Goal: Task Accomplishment & Management: Use online tool/utility

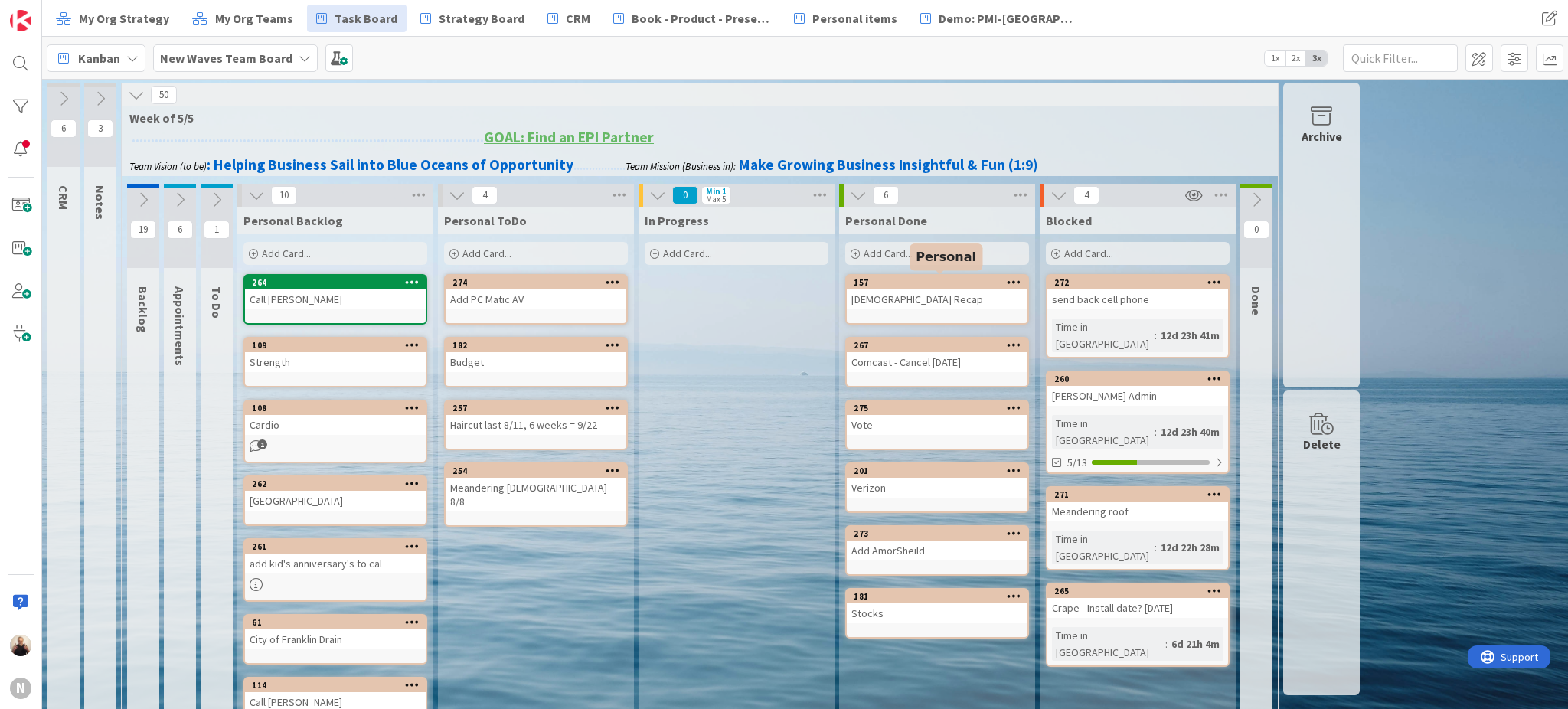
click at [936, 282] on div "157" at bounding box center [940, 282] width 174 height 11
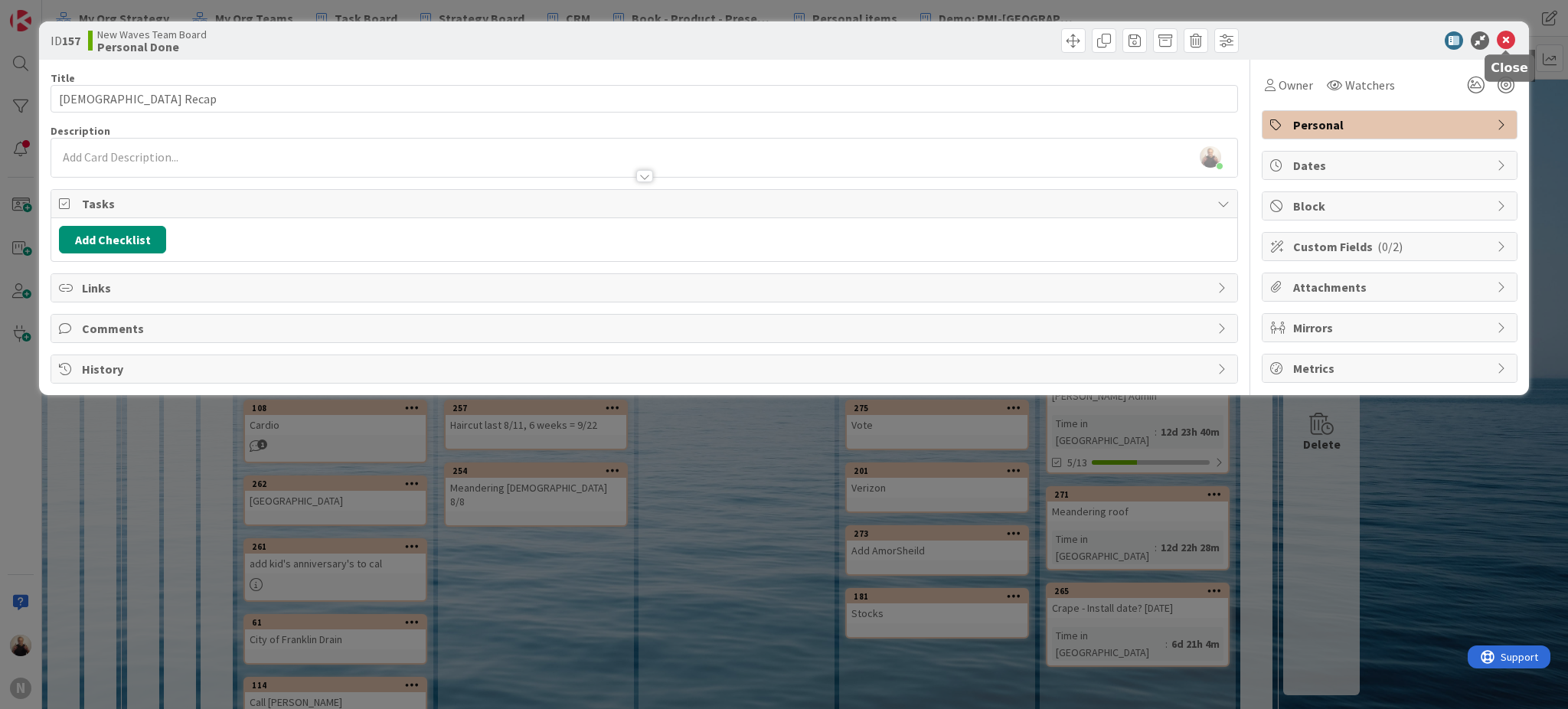
click at [1506, 34] on icon at bounding box center [1506, 40] width 18 height 18
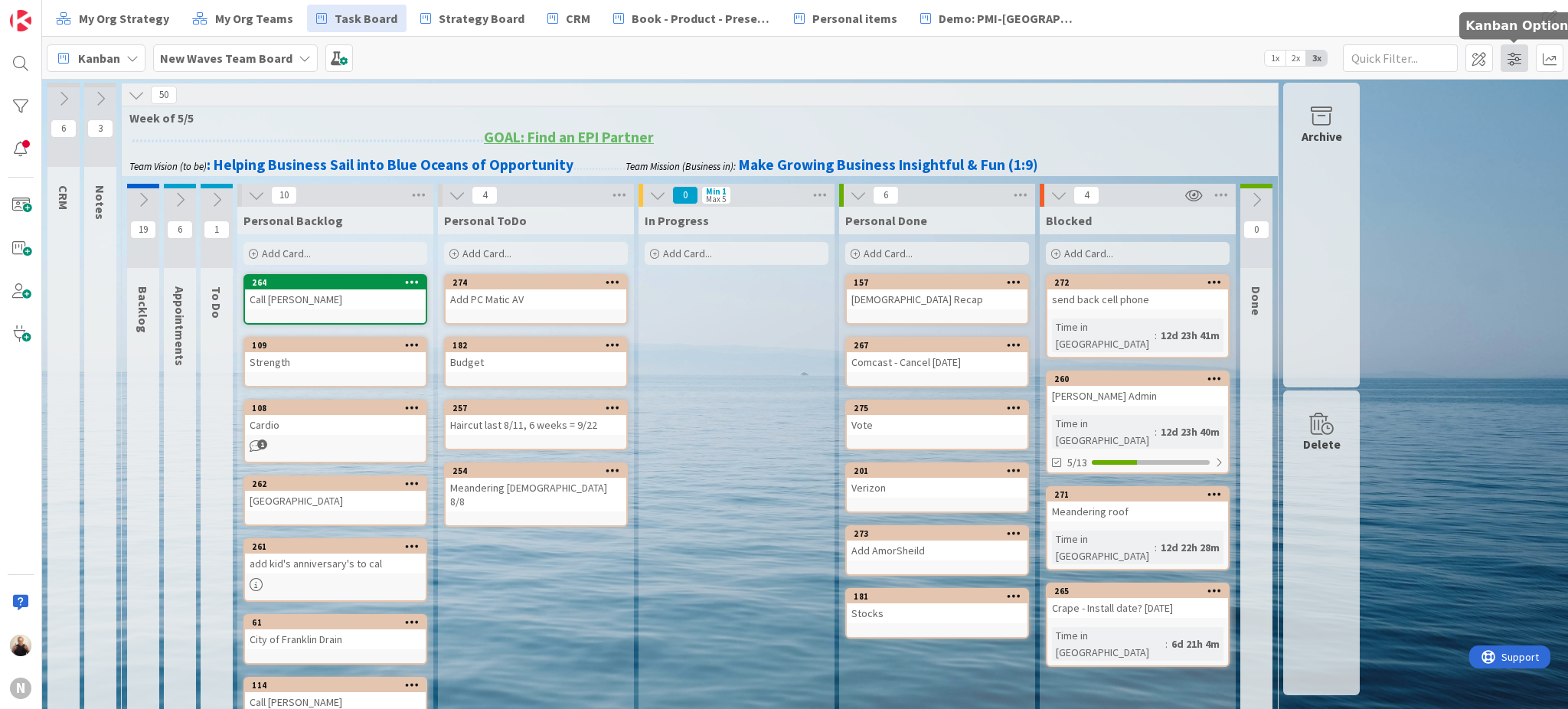
click at [1516, 60] on span at bounding box center [1514, 58] width 27 height 27
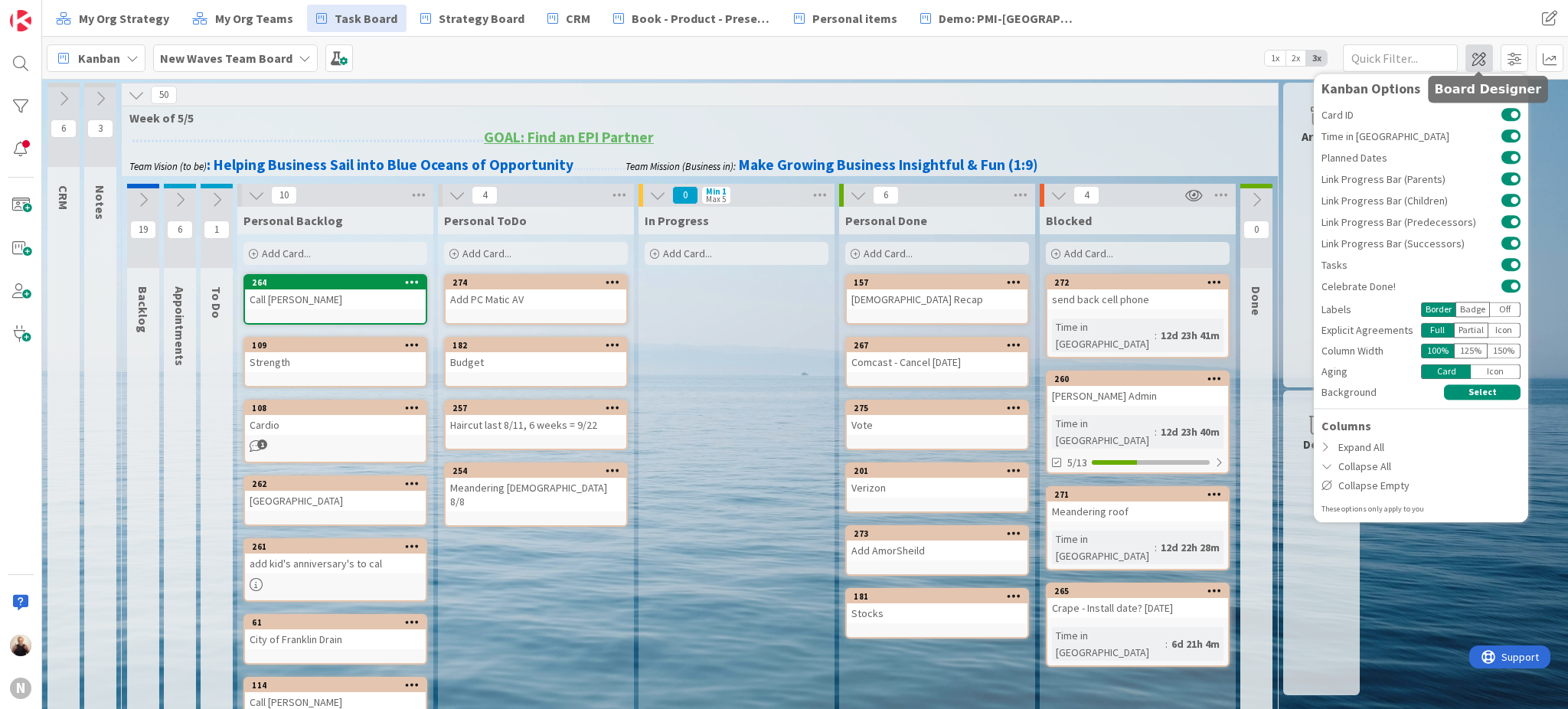
click at [1479, 59] on span at bounding box center [1478, 58] width 27 height 27
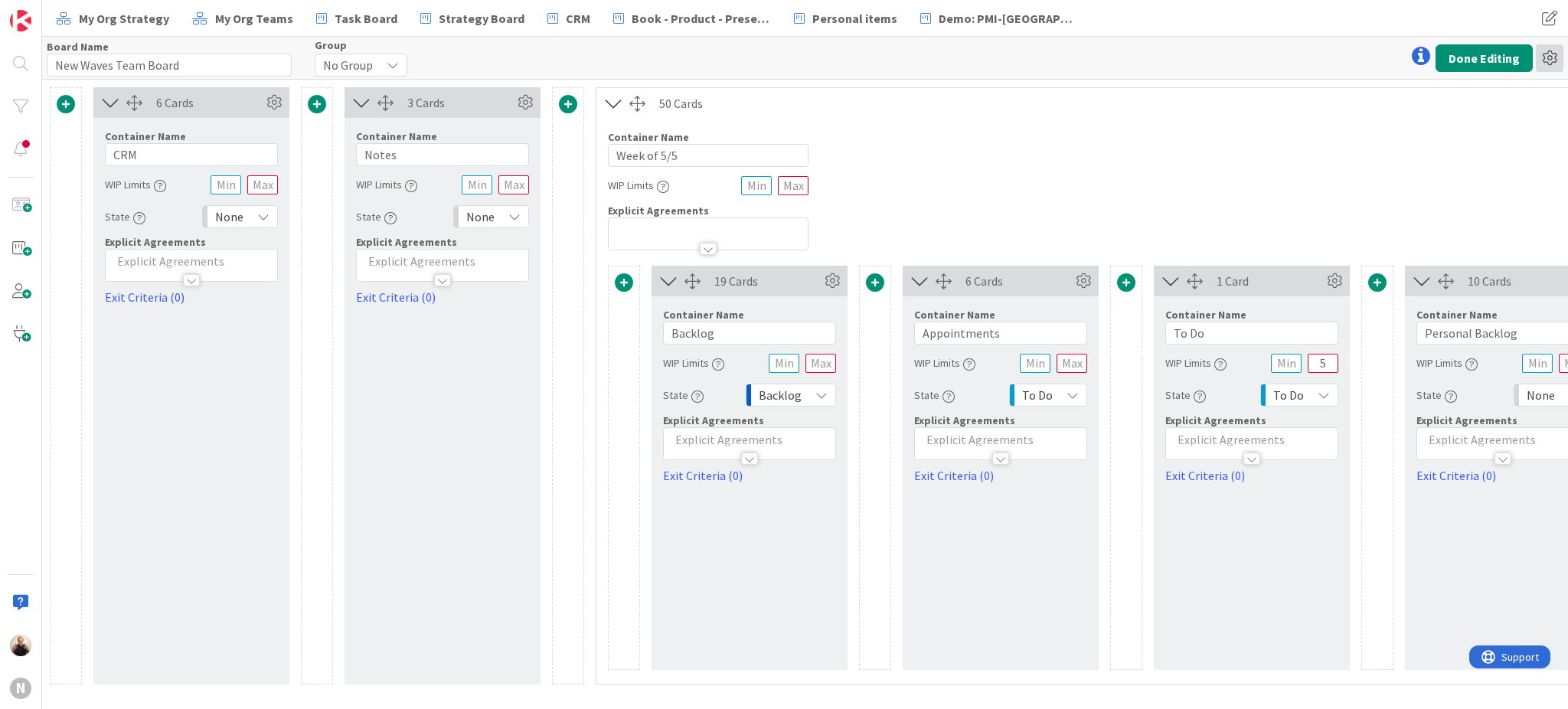
click at [1550, 58] on icon at bounding box center [1549, 58] width 27 height 27
click at [1460, 56] on button "Done Editing" at bounding box center [1484, 58] width 98 height 27
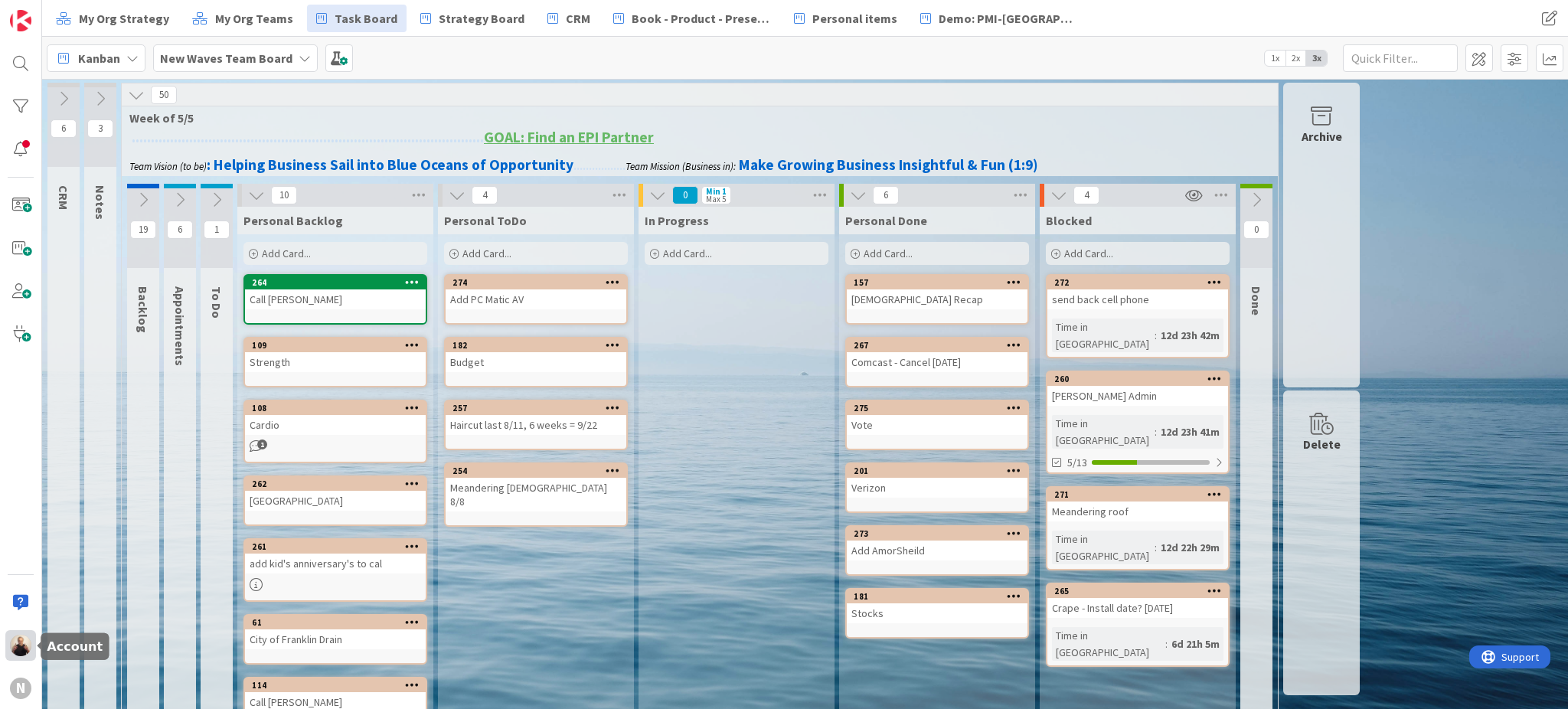
click at [23, 648] on img at bounding box center [20, 645] width 21 height 21
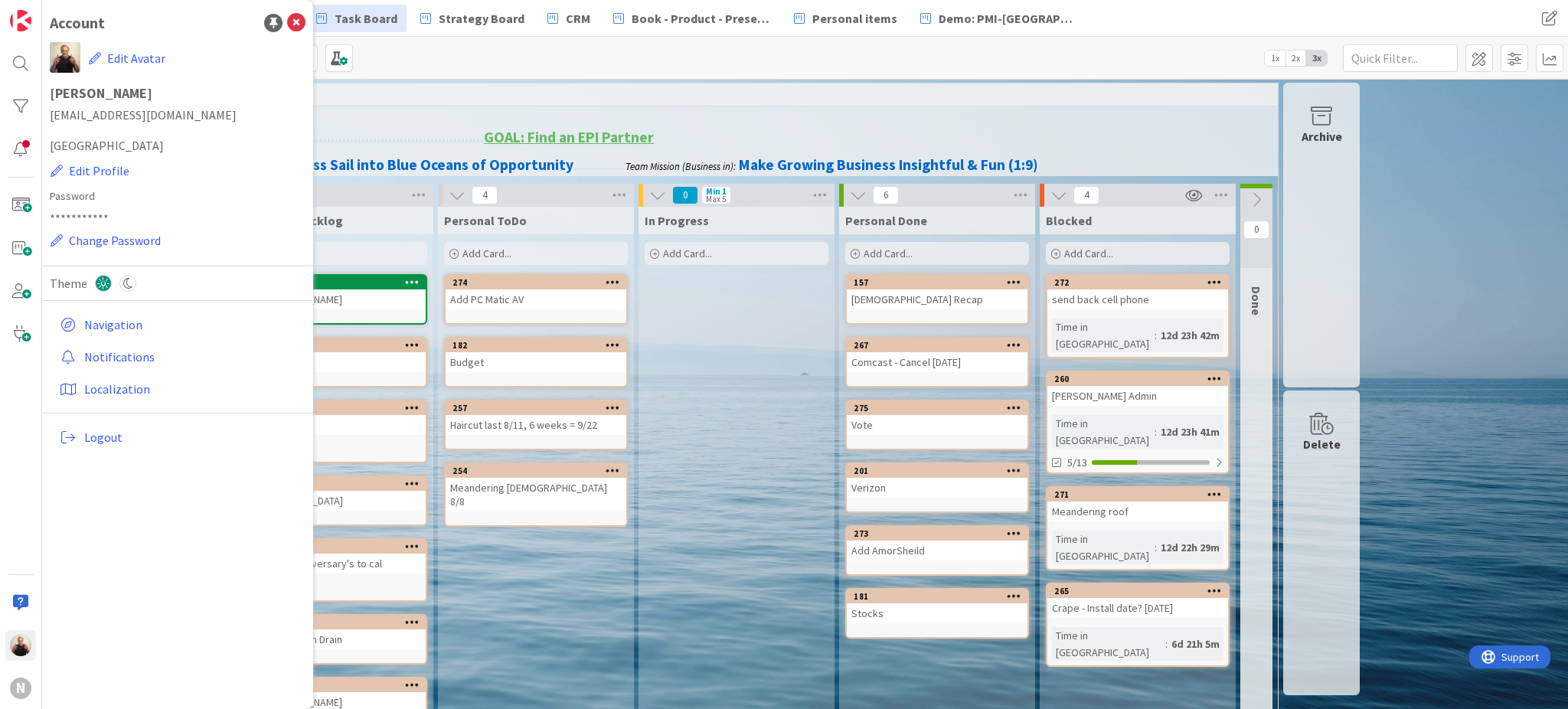
click at [438, 62] on div "Kanban New Waves Team Board 1x 2x 3x" at bounding box center [805, 58] width 1526 height 42
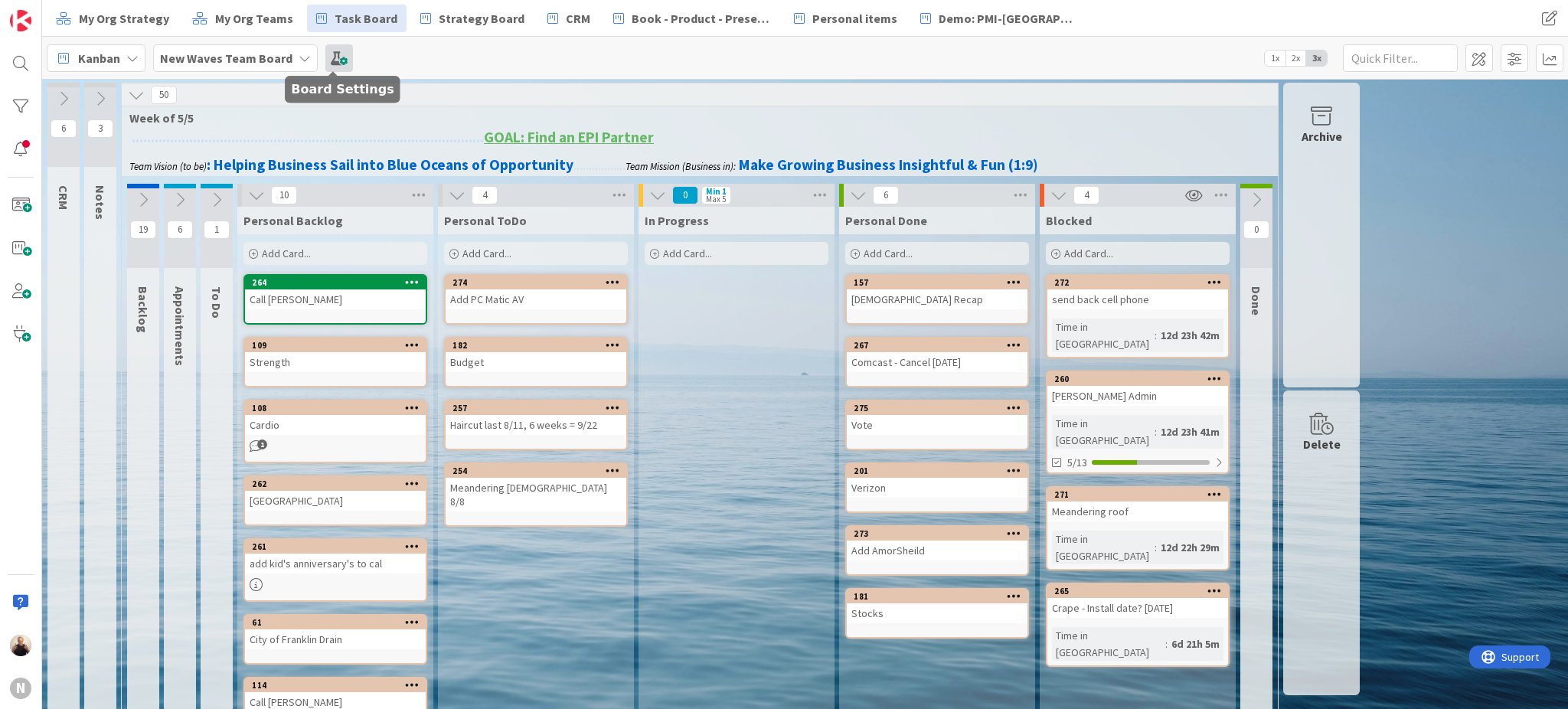
click at [337, 60] on span at bounding box center [338, 58] width 27 height 27
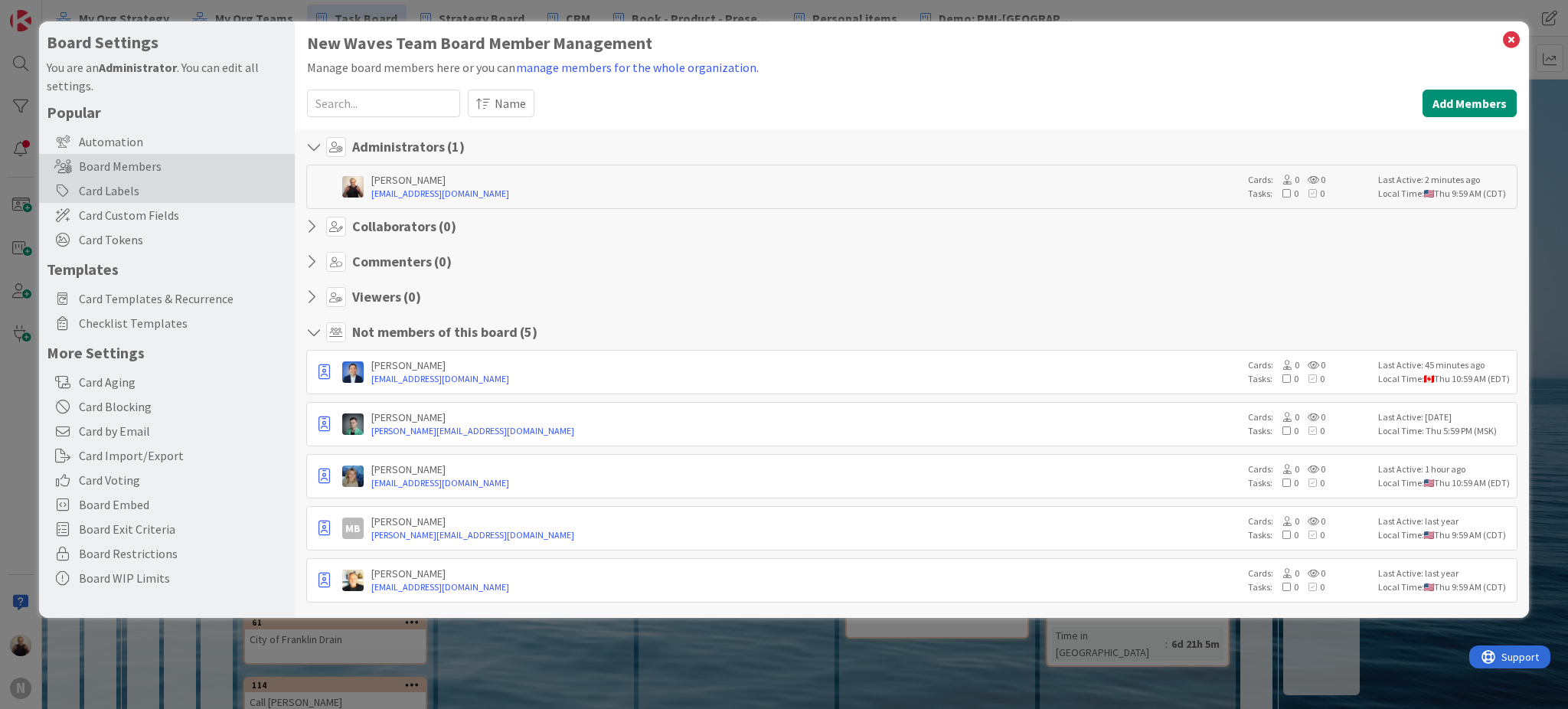
click at [105, 183] on div "Card Labels" at bounding box center [166, 191] width 256 height 25
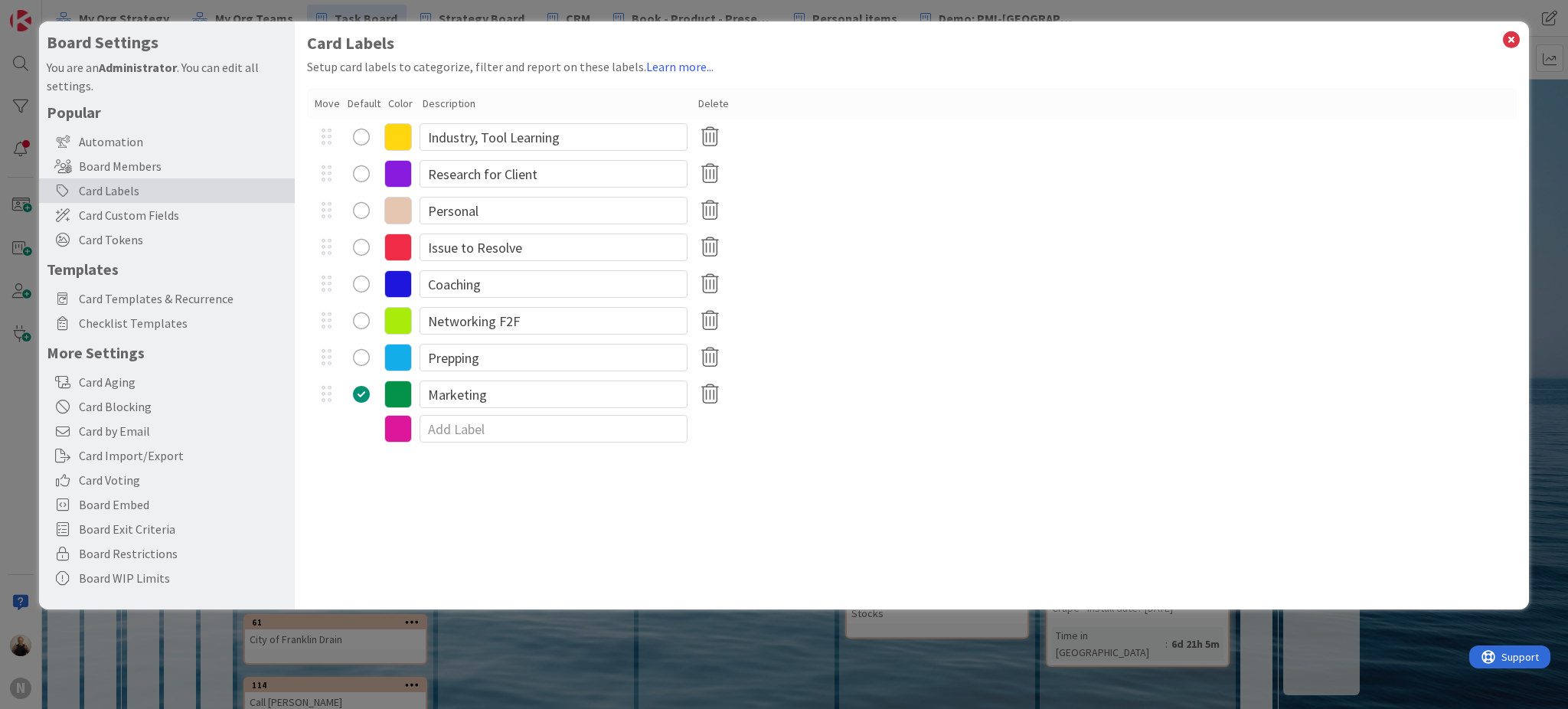
click at [368, 210] on div "radio" at bounding box center [361, 210] width 17 height 17
click at [507, 427] on input at bounding box center [553, 428] width 268 height 27
type input "Daily's"
click at [635, 531] on div "Card Labels Setup card labels to categorize, filter and report on these labels.…" at bounding box center [911, 315] width 1234 height 588
click at [396, 430] on icon at bounding box center [397, 430] width 27 height 27
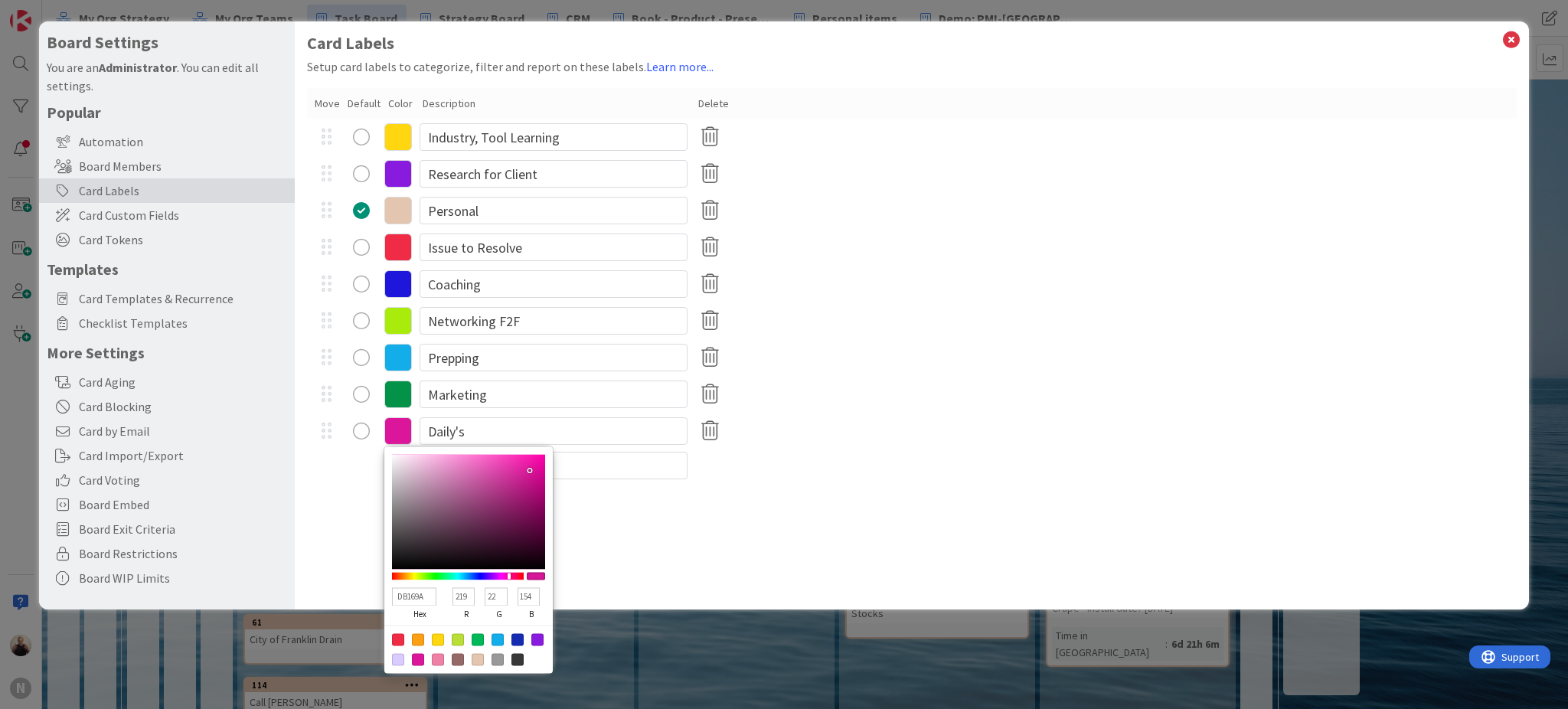
click at [483, 658] on div at bounding box center [478, 659] width 12 height 12
type input "E4C5AF"
type input "228"
type input "197"
type input "175"
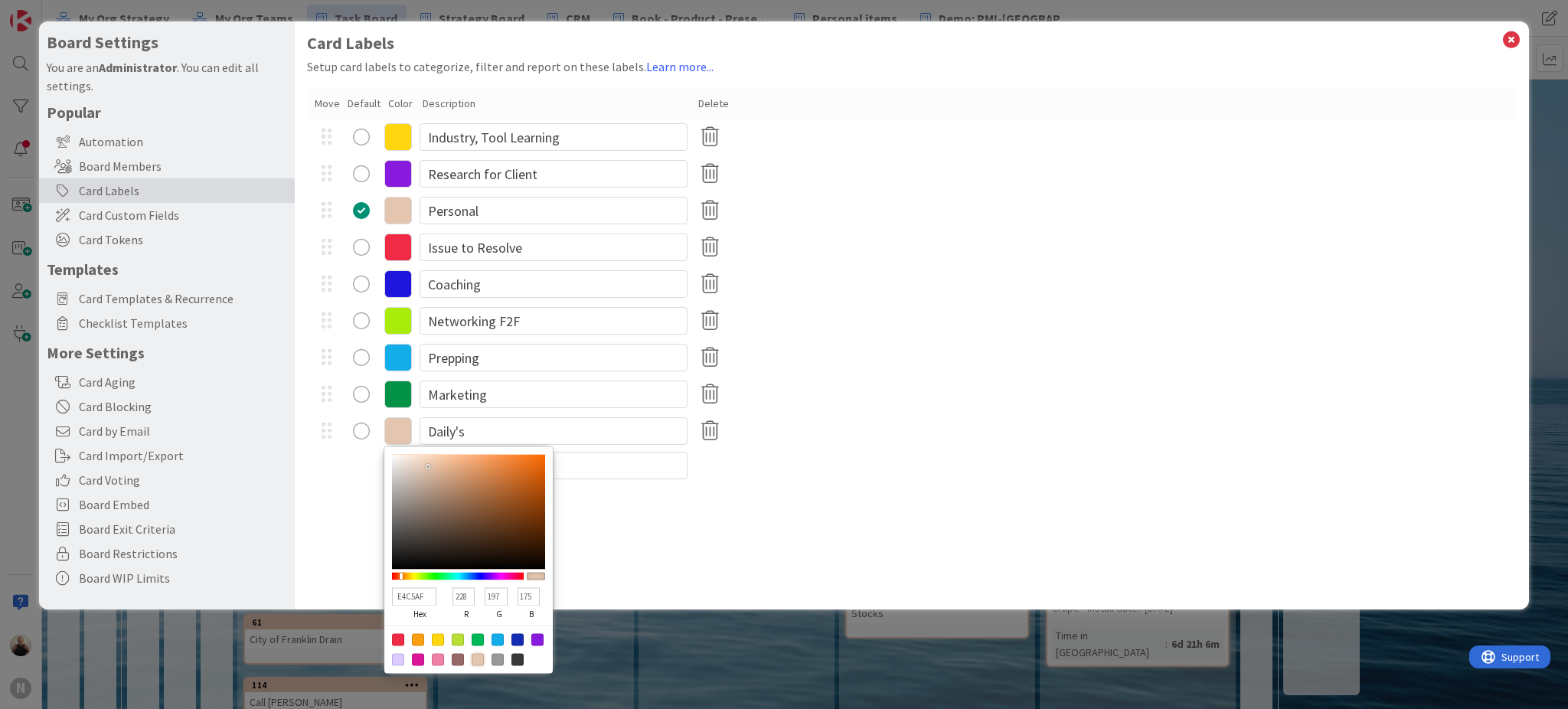
type input "D0AF97"
type input "208"
type input "175"
type input "151"
click at [434, 475] on div at bounding box center [468, 511] width 153 height 115
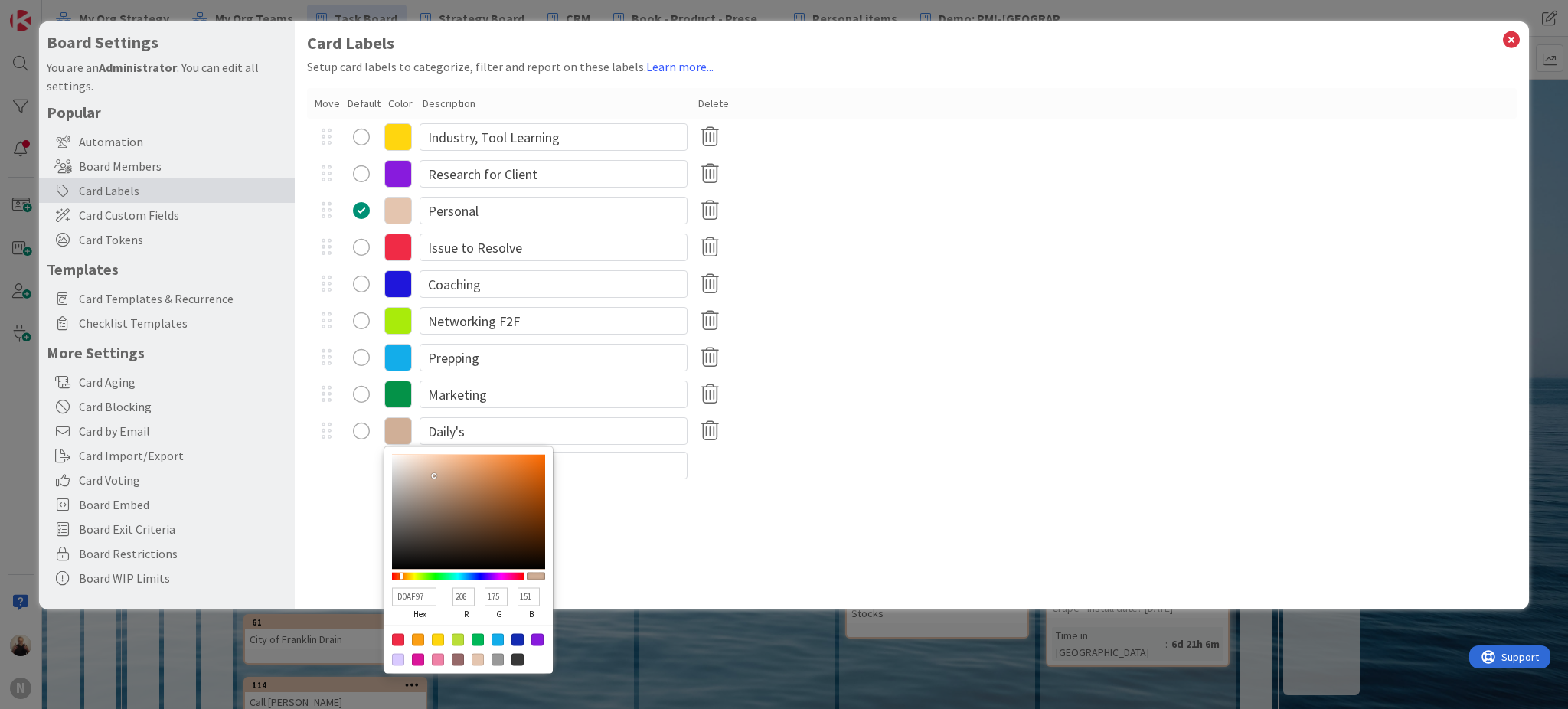
type input "C2A087"
type input "194"
type input "160"
type input "135"
click at [439, 481] on div at bounding box center [468, 511] width 153 height 115
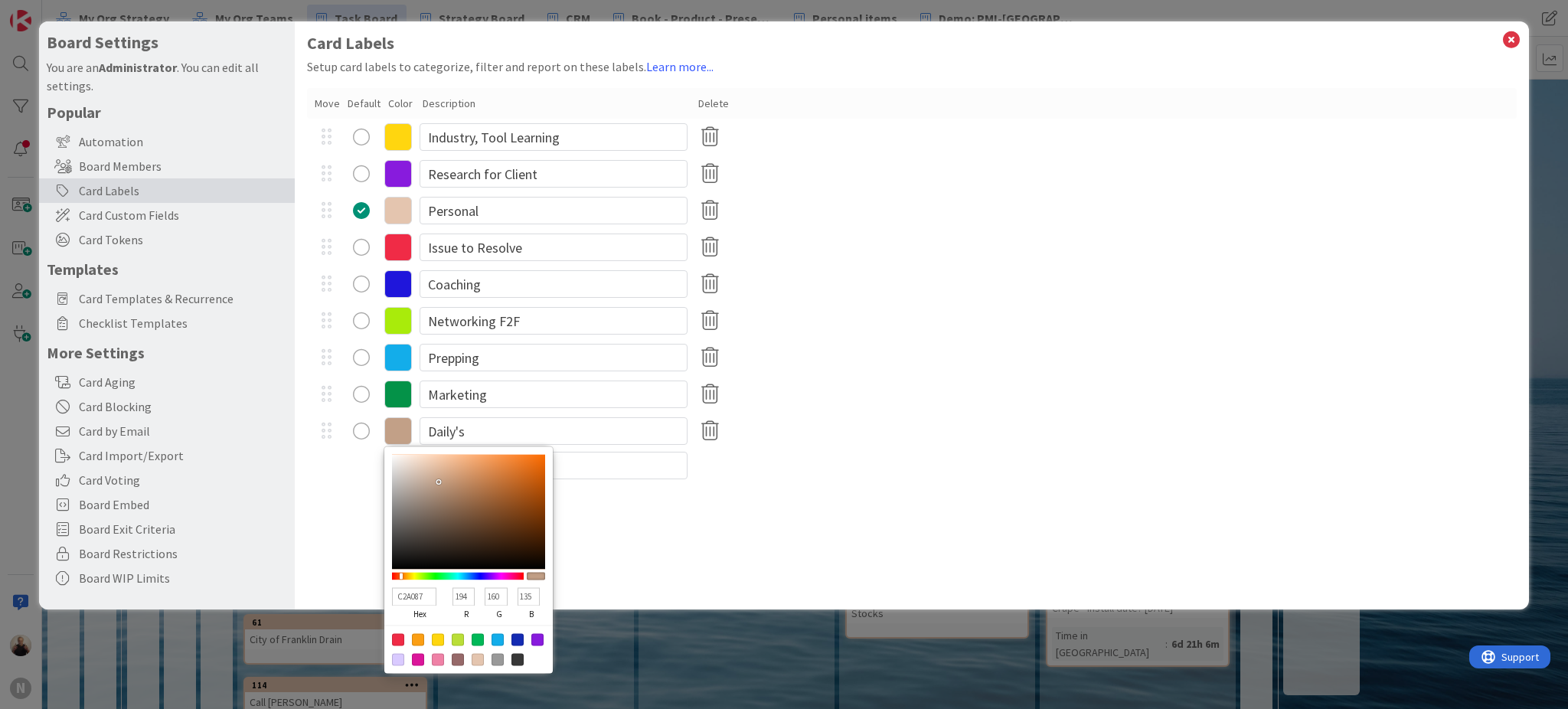
type input "EDC1A1"
type input "237"
type input "193"
type input "161"
click at [441, 462] on div at bounding box center [468, 511] width 153 height 115
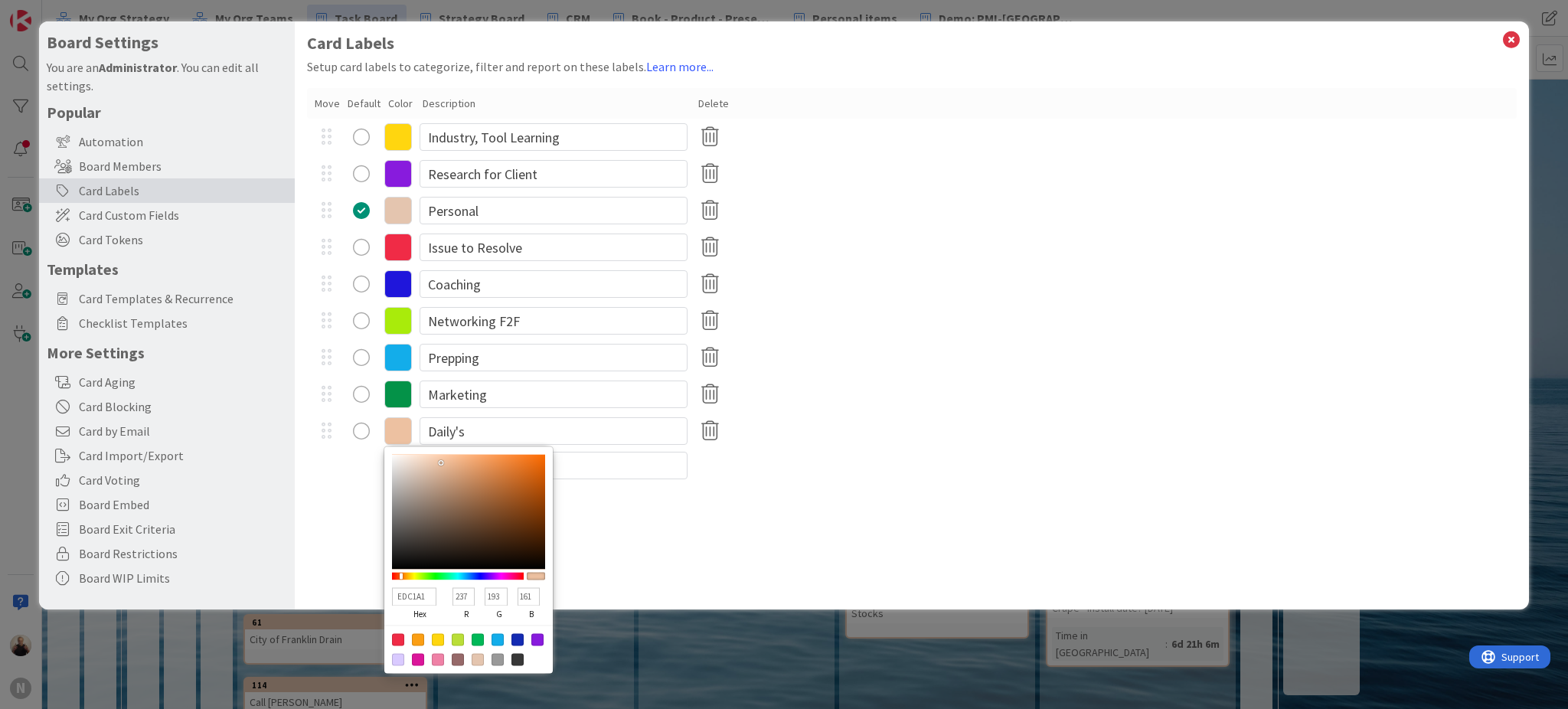
type input "F4B689"
type input "244"
type input "182"
type input "137"
click at [460, 459] on div at bounding box center [468, 511] width 153 height 115
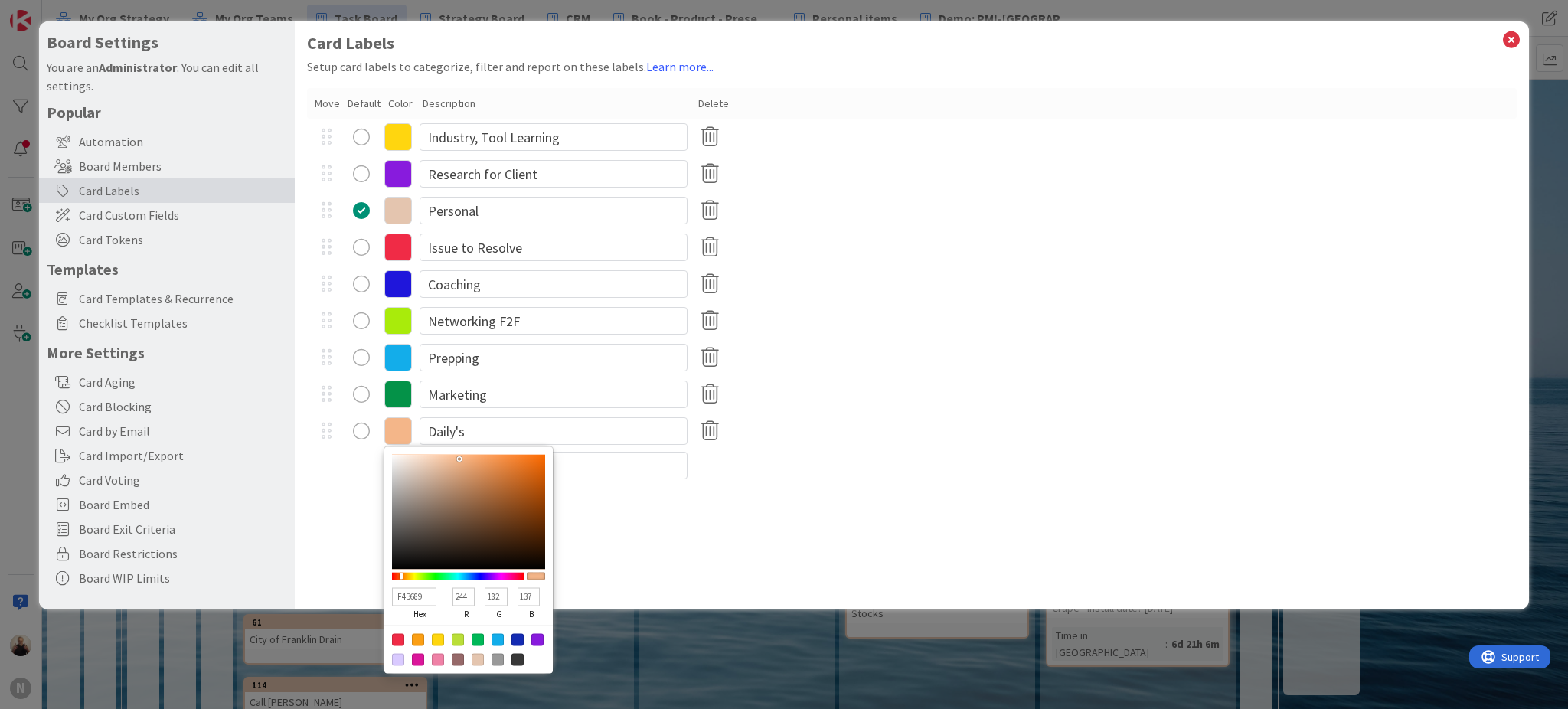
click at [846, 511] on div "Card Labels Setup card labels to categorize, filter and report on these labels.…" at bounding box center [911, 315] width 1234 height 588
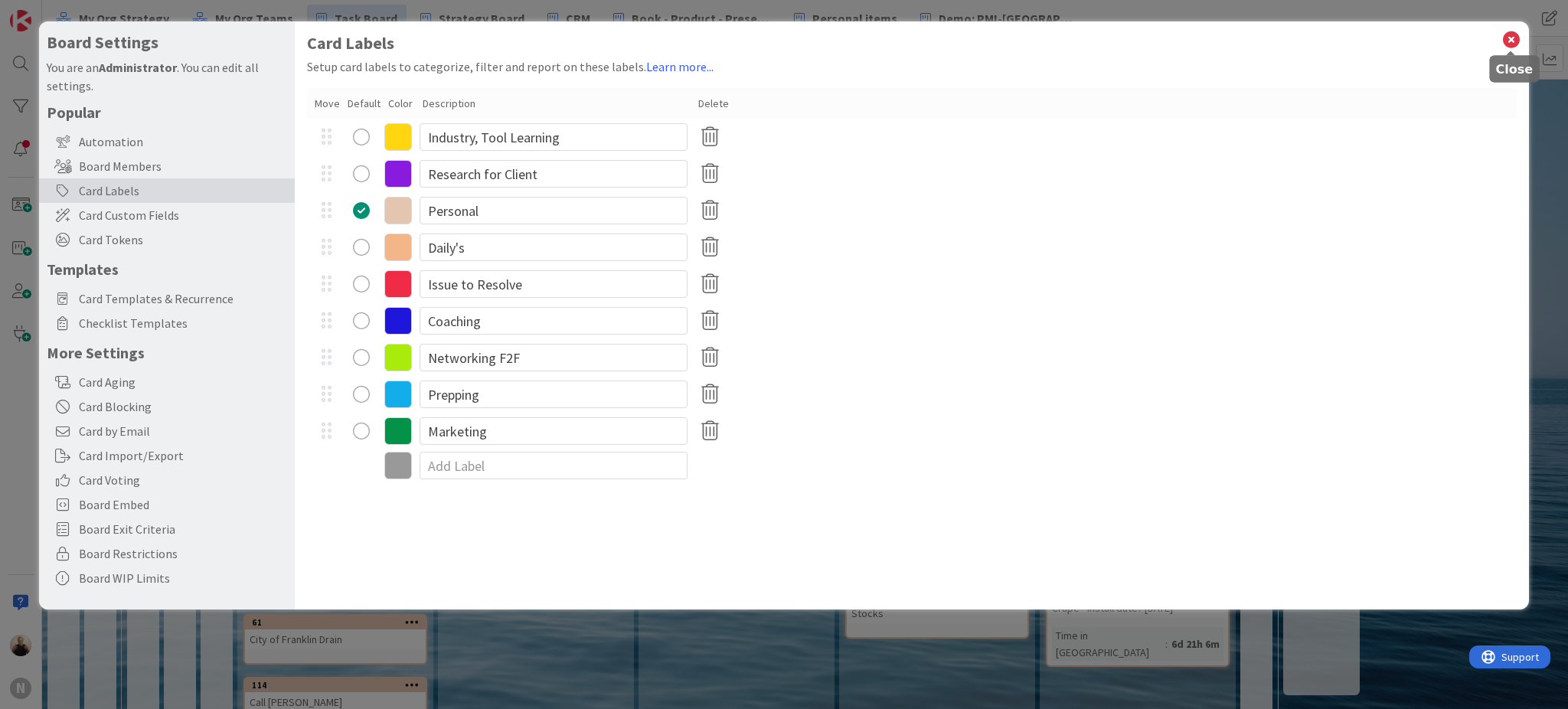
click at [1514, 39] on icon at bounding box center [1511, 40] width 20 height 21
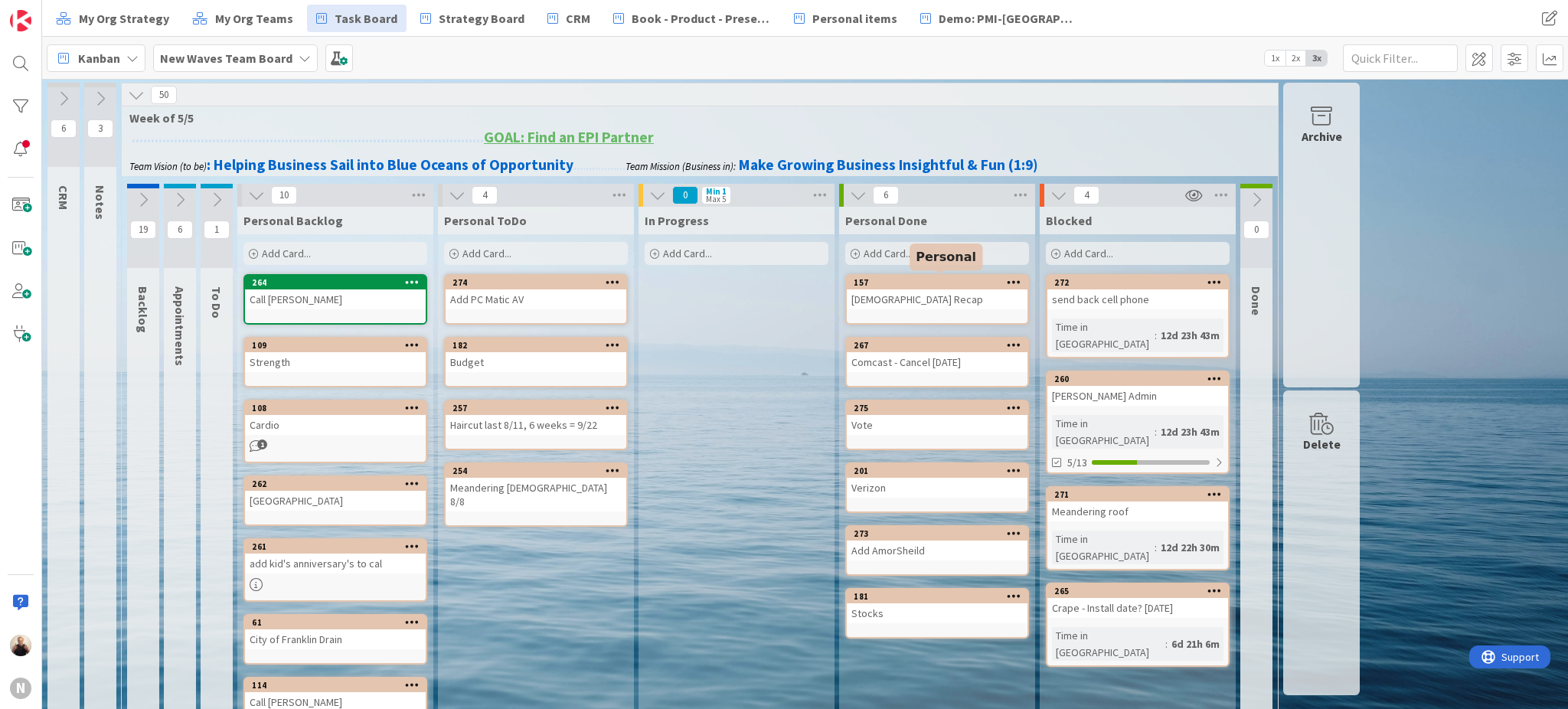
click at [936, 279] on div "157" at bounding box center [940, 282] width 174 height 11
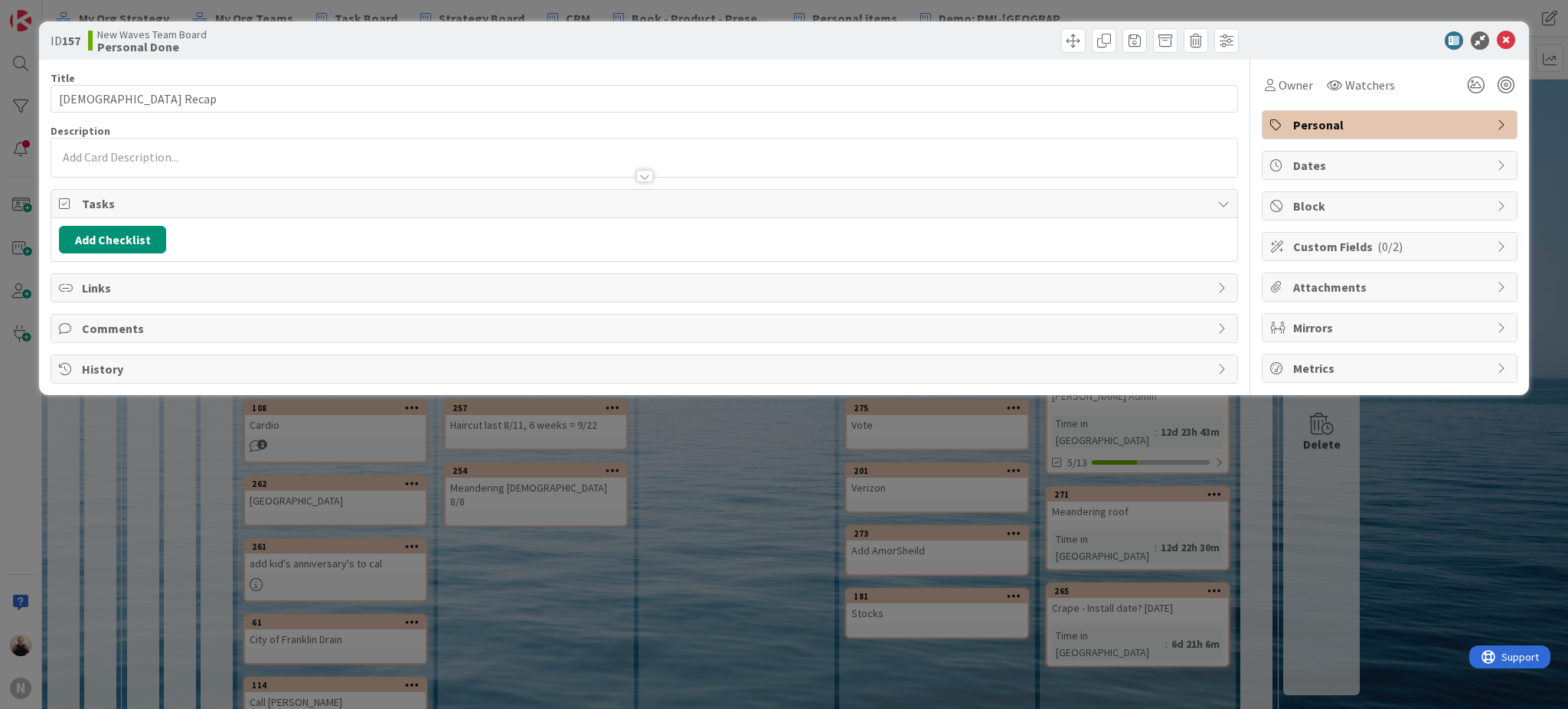
click at [1352, 127] on span "Personal" at bounding box center [1390, 125] width 196 height 18
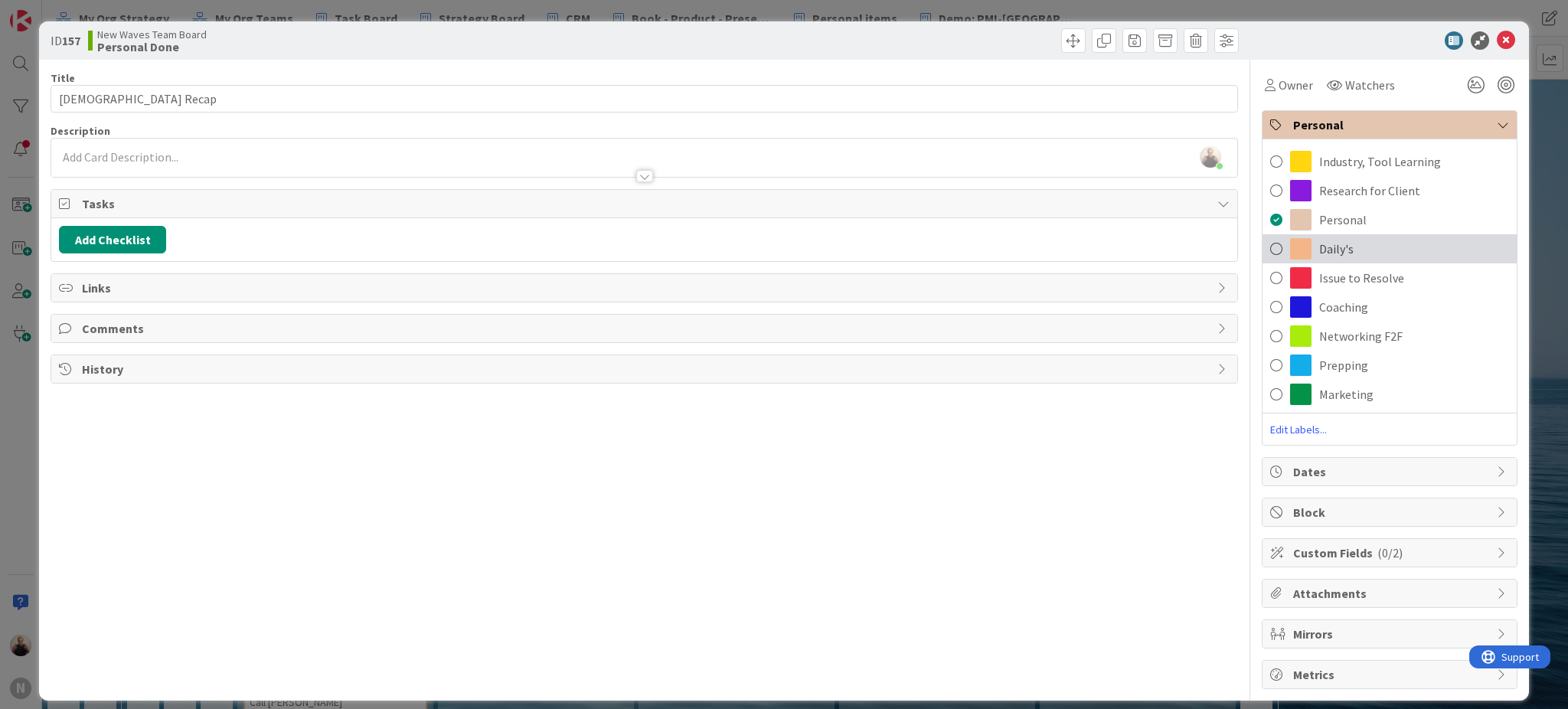
click at [1319, 243] on span "Daily's" at bounding box center [1336, 249] width 34 height 18
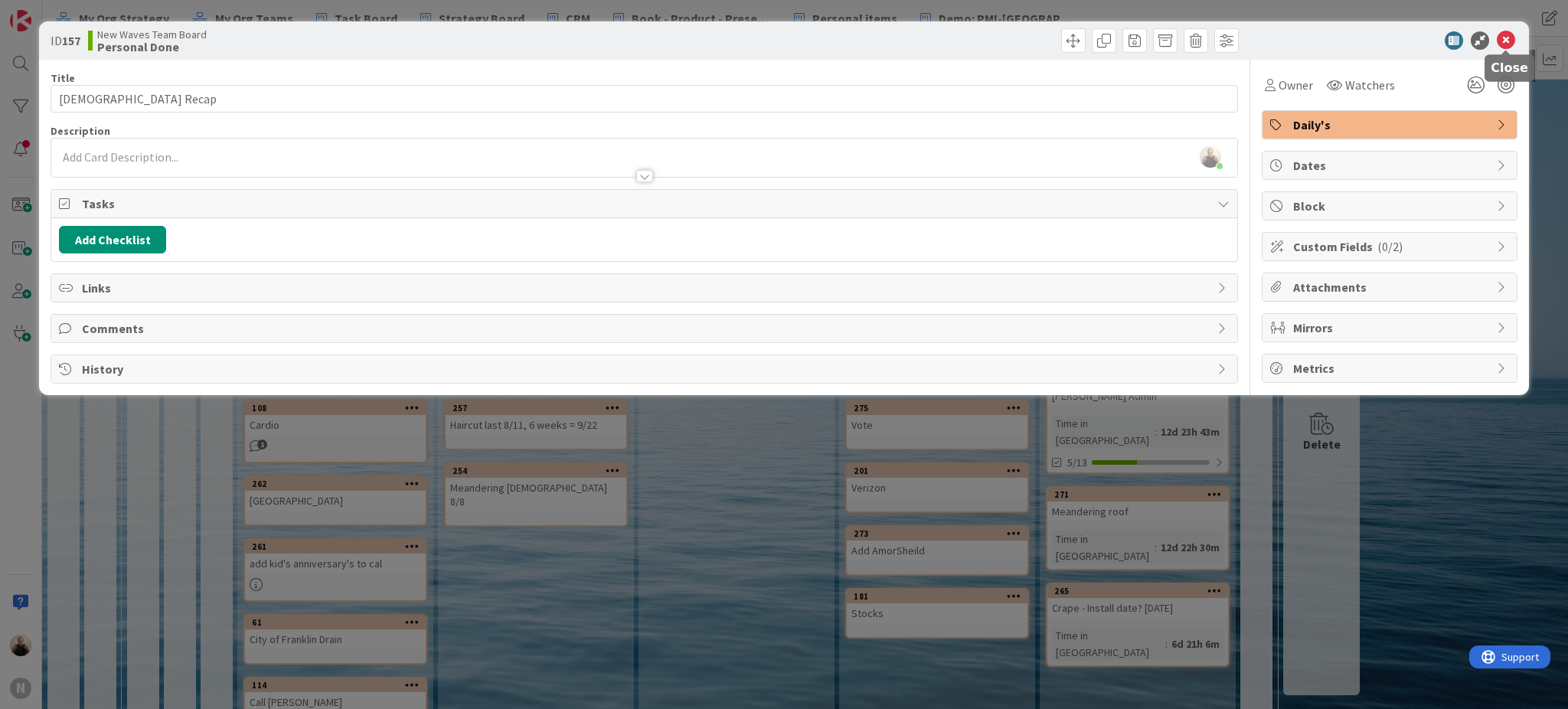
click at [1503, 35] on icon at bounding box center [1506, 40] width 18 height 18
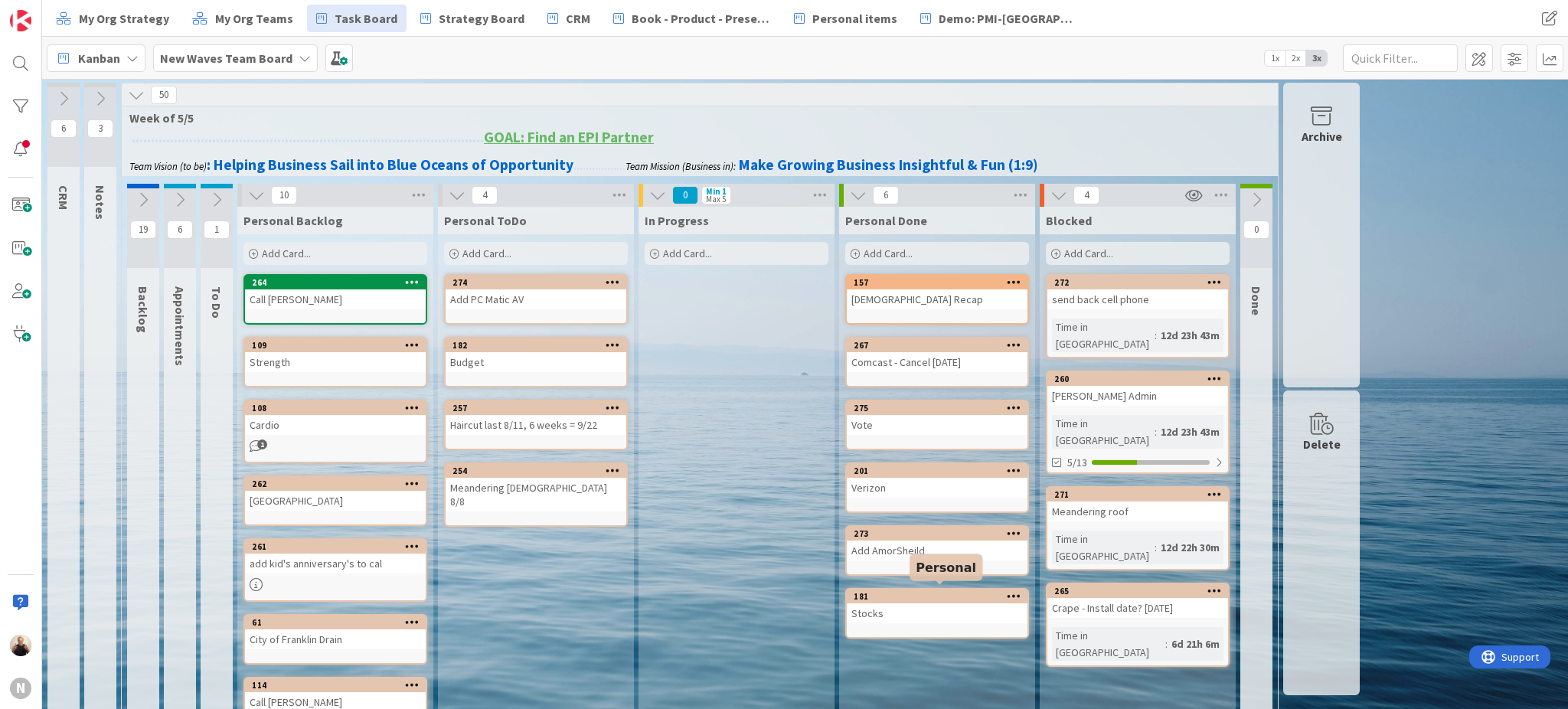
click at [925, 591] on div "181" at bounding box center [940, 597] width 174 height 11
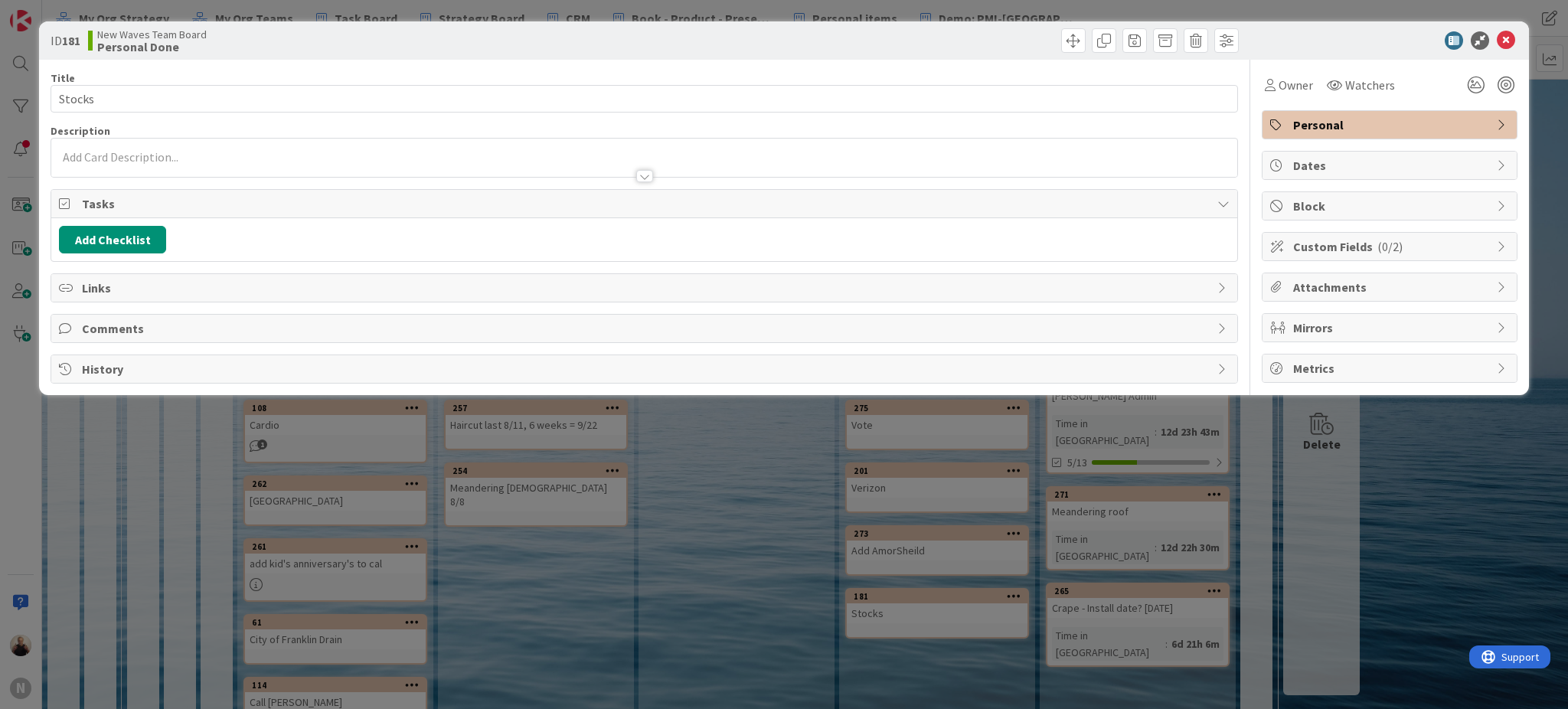
click at [1419, 127] on span "Personal" at bounding box center [1390, 125] width 196 height 18
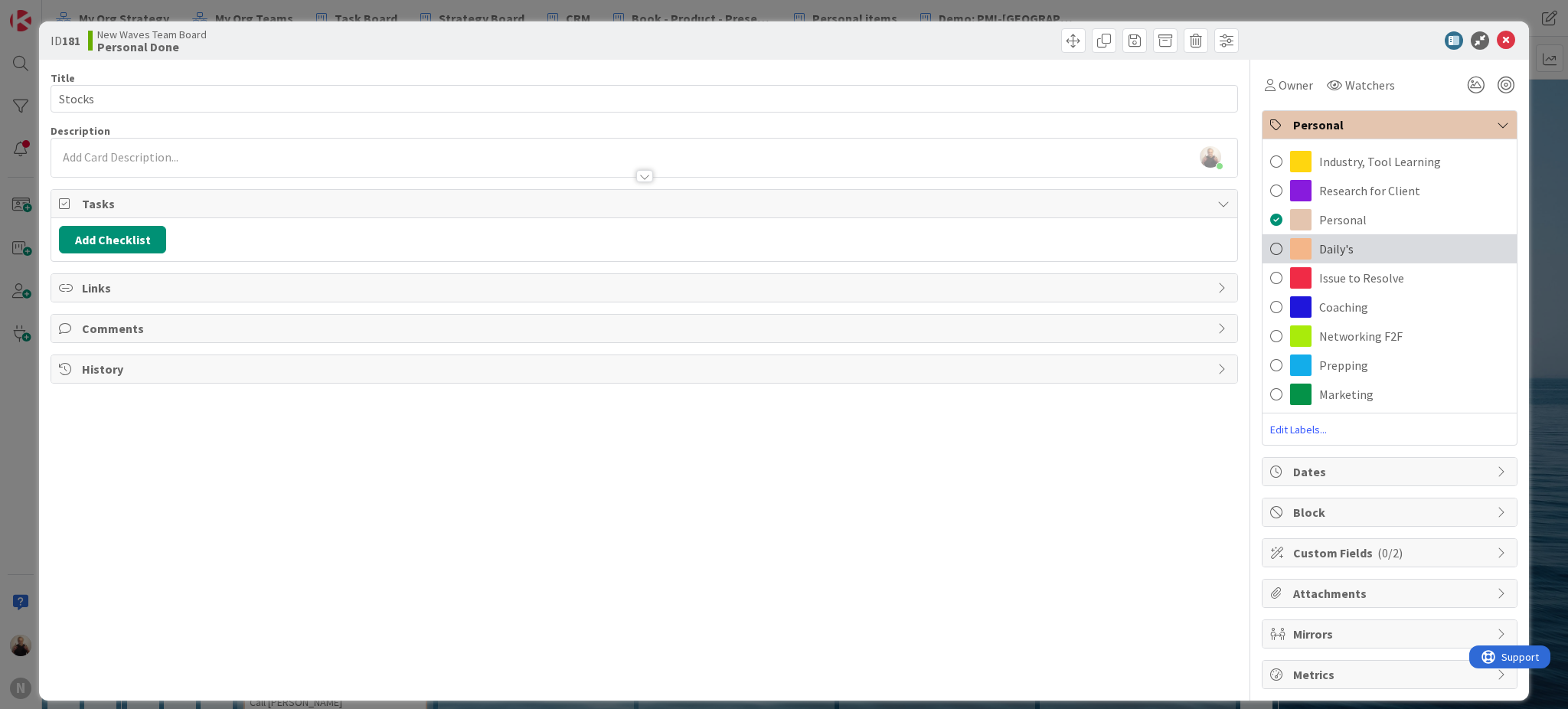
click at [1319, 252] on span "Daily's" at bounding box center [1336, 249] width 34 height 18
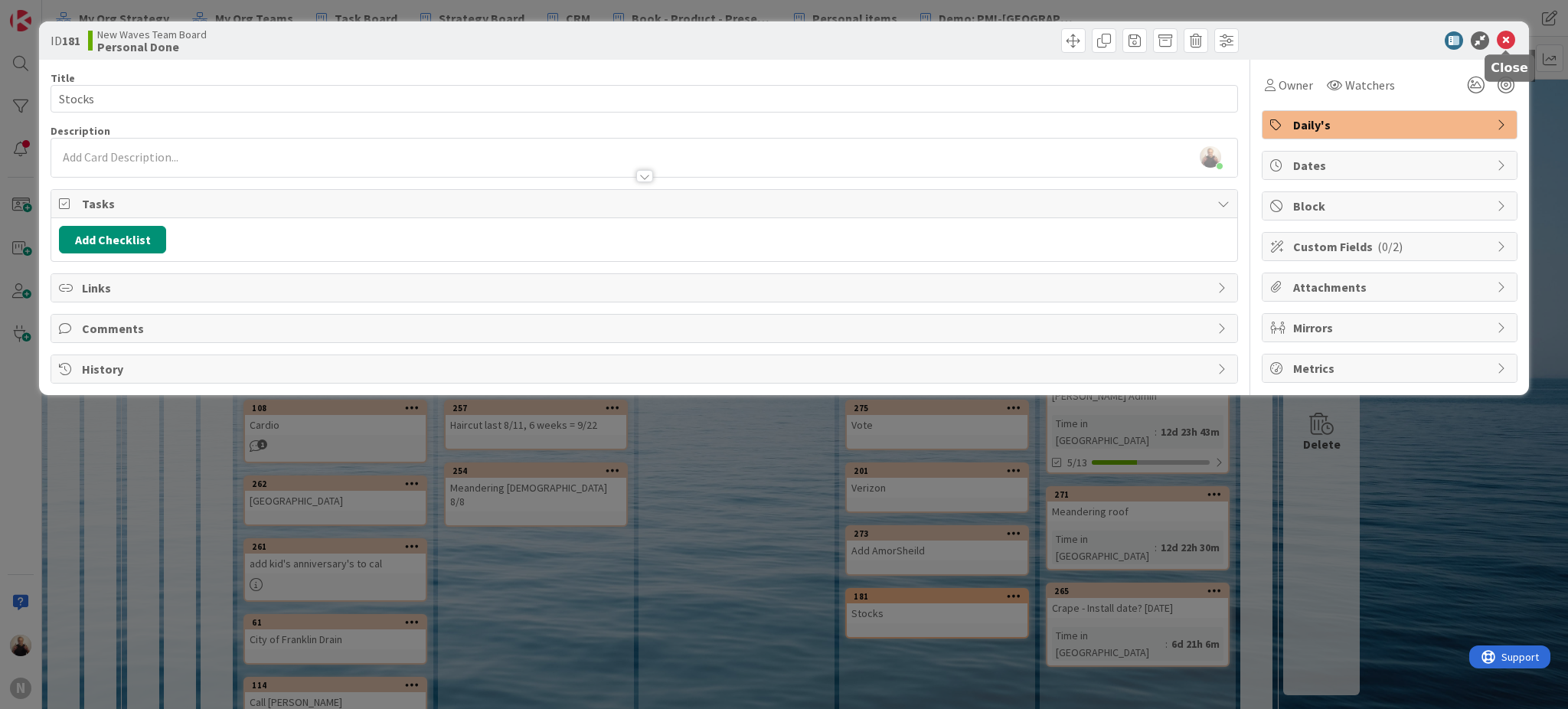
click at [1508, 34] on icon at bounding box center [1506, 40] width 18 height 18
